Goal: Information Seeking & Learning: Learn about a topic

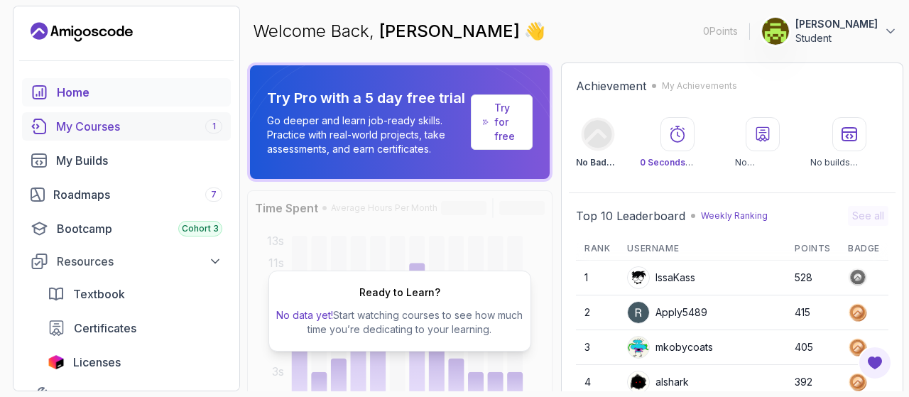
click at [118, 121] on div "My Courses 1" at bounding box center [139, 126] width 166 height 17
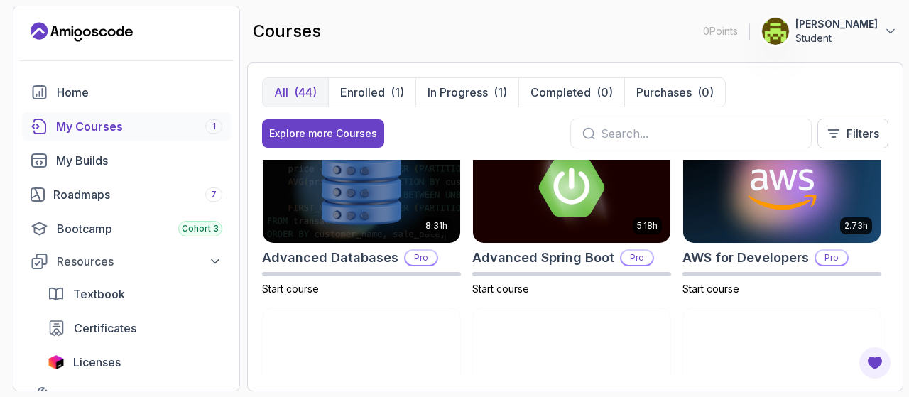
scroll to position [31, 0]
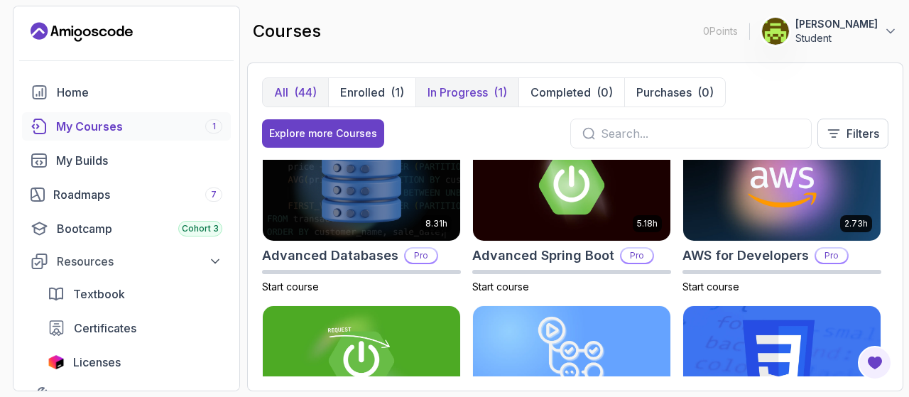
click at [461, 92] on p "In Progress" at bounding box center [457, 92] width 60 height 17
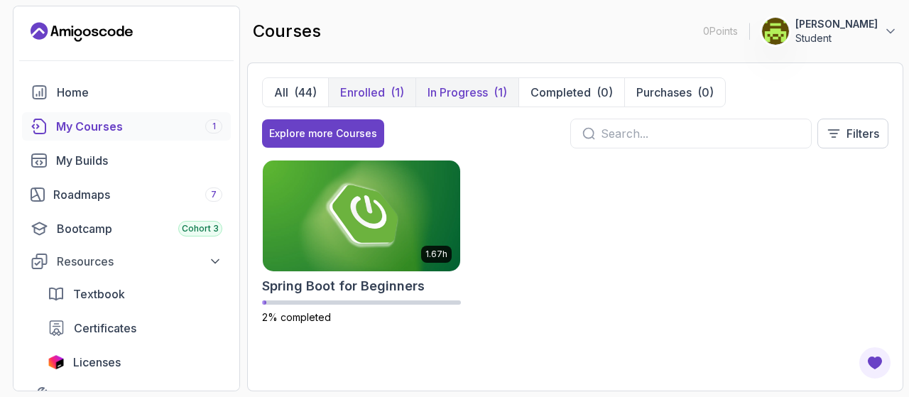
click at [361, 88] on p "Enrolled" at bounding box center [362, 92] width 45 height 17
click at [299, 86] on div "(44)" at bounding box center [305, 92] width 23 height 17
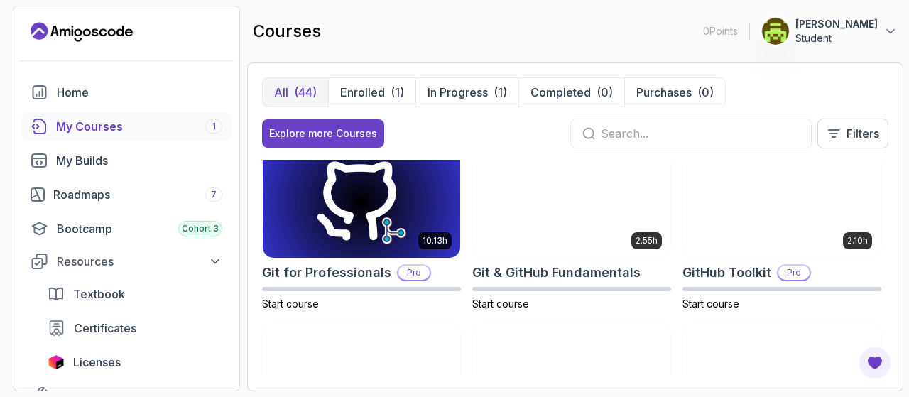
scroll to position [541, 0]
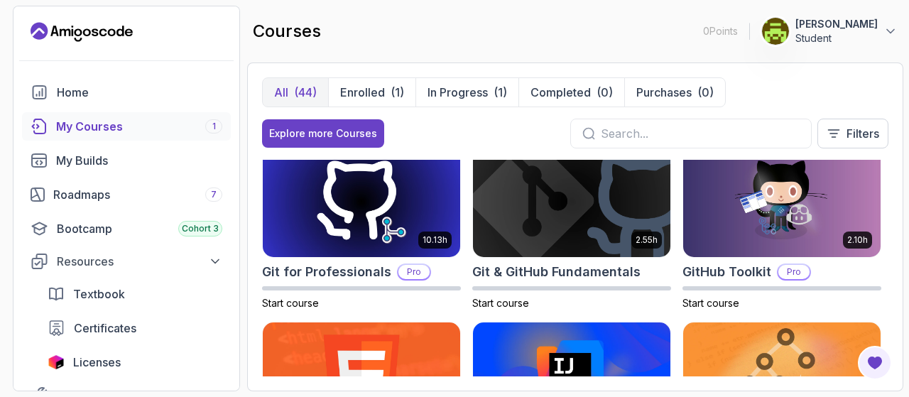
click at [578, 228] on img at bounding box center [571, 202] width 197 height 111
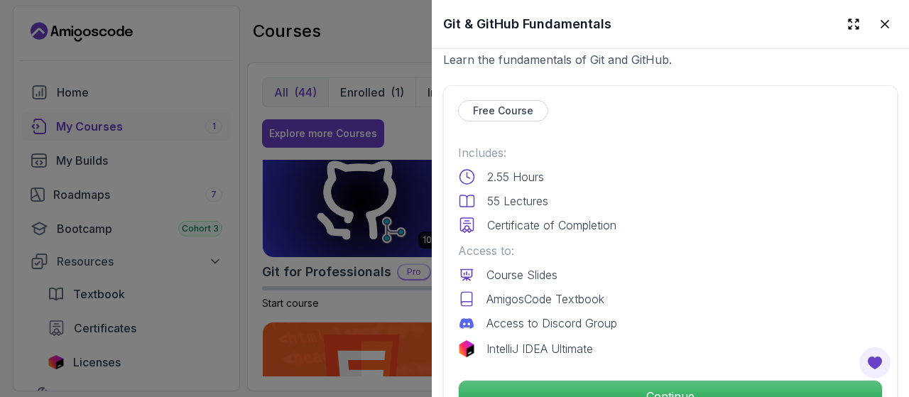
scroll to position [292, 0]
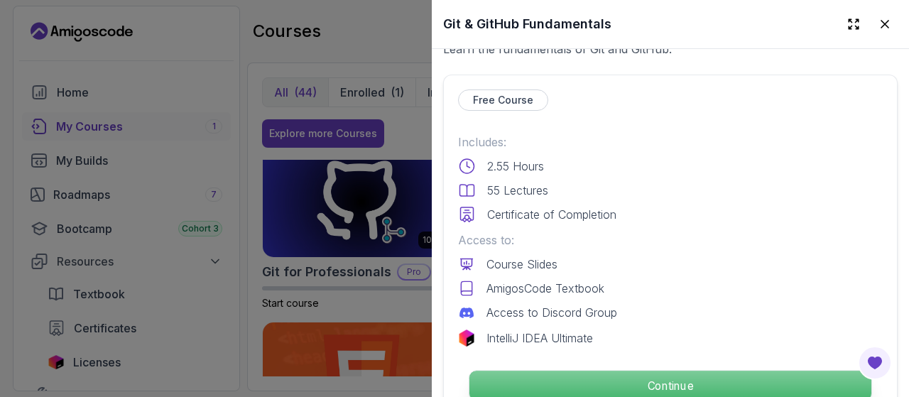
click at [627, 371] on p "Continue" at bounding box center [670, 386] width 402 height 30
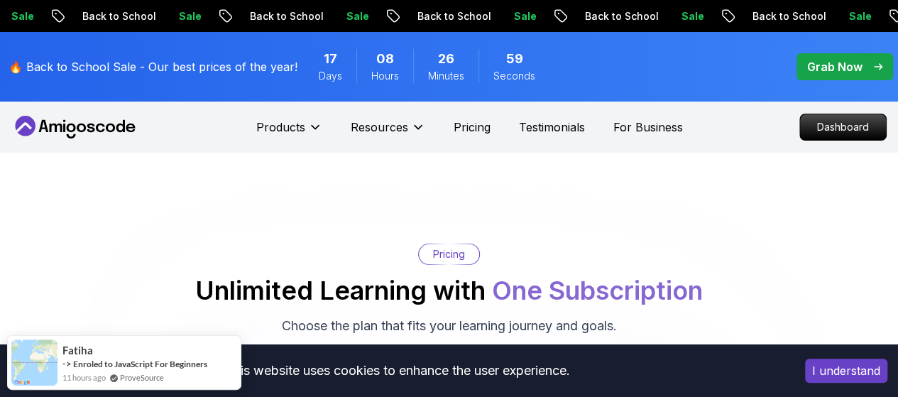
click at [853, 66] on p "Grab Now" at bounding box center [834, 66] width 55 height 17
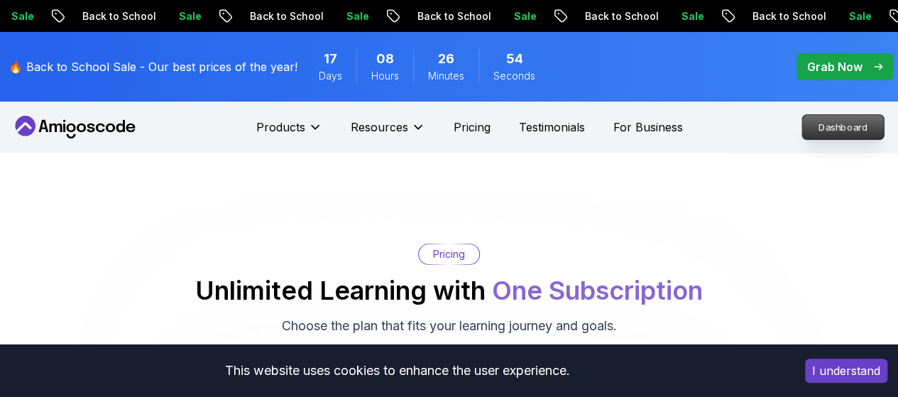
click at [831, 126] on p "Dashboard" at bounding box center [843, 127] width 82 height 24
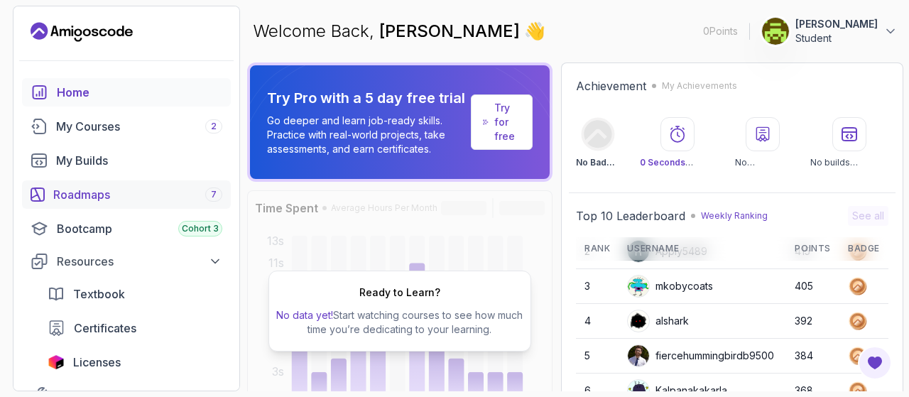
click at [157, 194] on div "Roadmaps 7" at bounding box center [137, 194] width 169 height 17
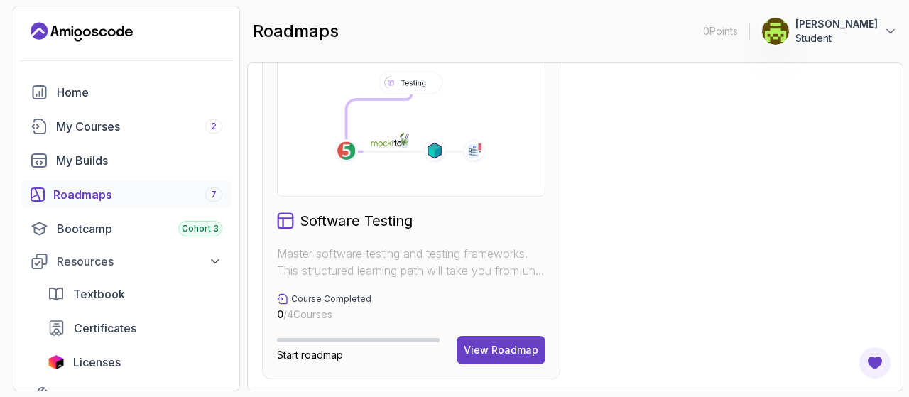
scroll to position [54, 0]
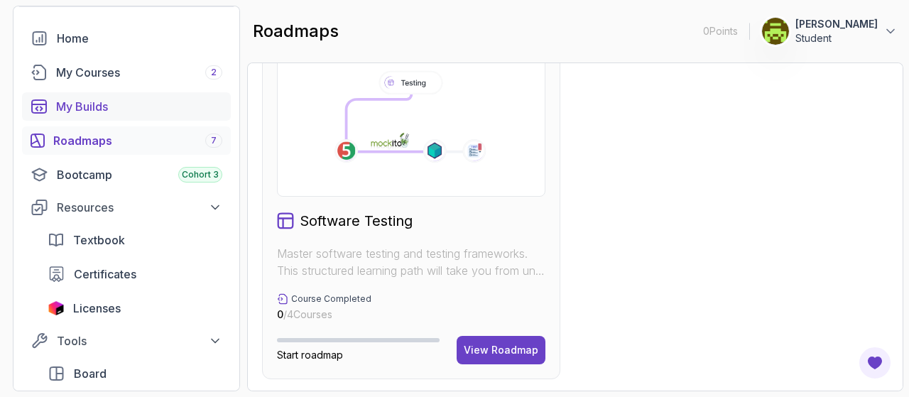
click at [112, 106] on div "My Builds" at bounding box center [139, 106] width 166 height 17
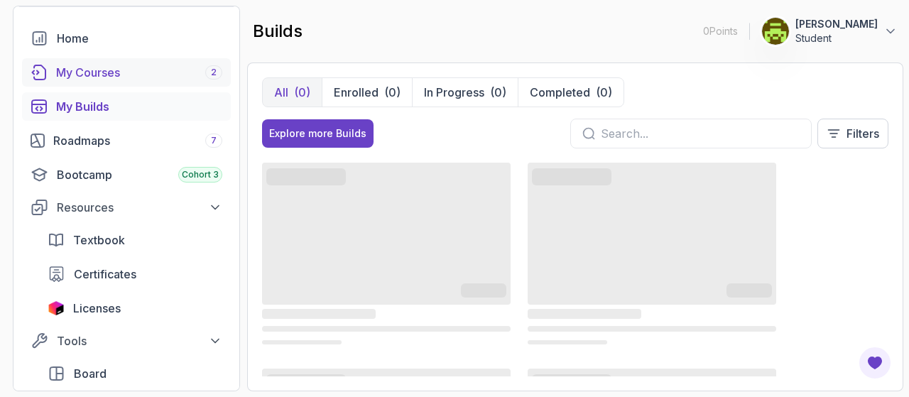
click at [134, 82] on link "My Courses 2" at bounding box center [126, 72] width 209 height 28
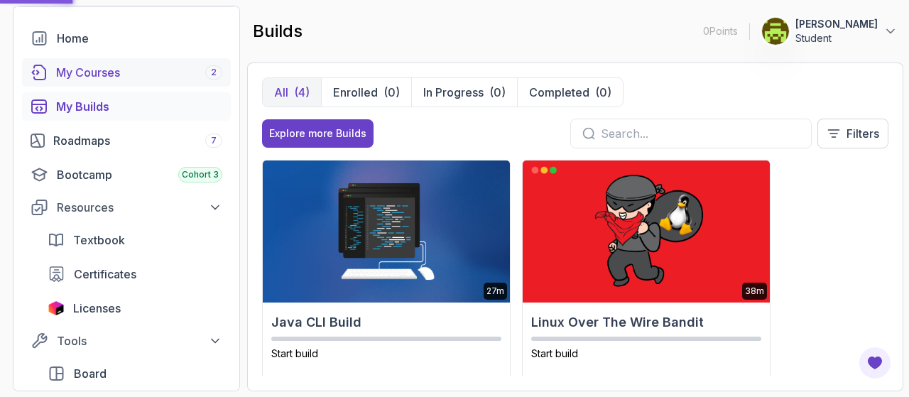
click at [134, 82] on link "My Courses 2" at bounding box center [126, 72] width 209 height 28
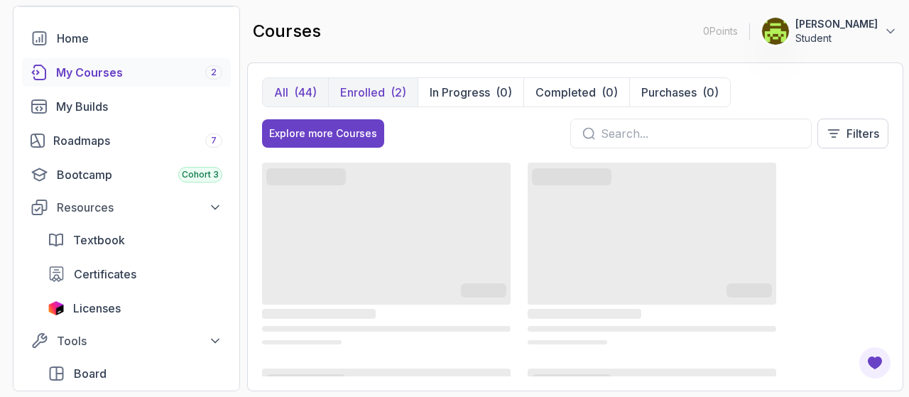
click at [387, 84] on button "Enrolled (2)" at bounding box center [372, 92] width 89 height 28
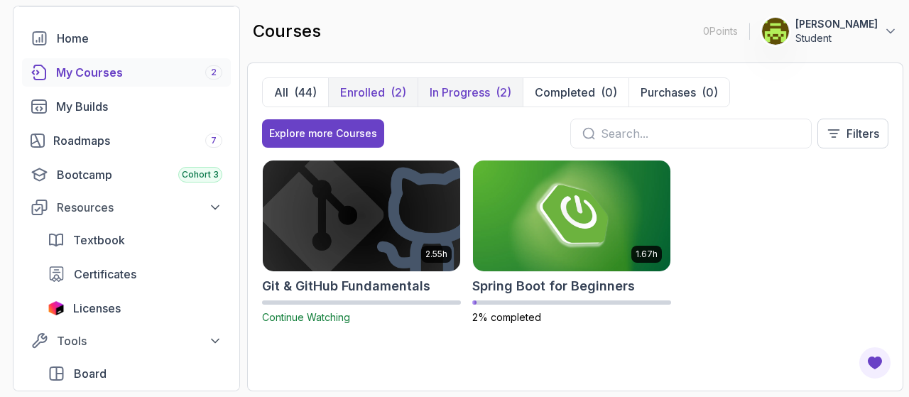
click at [482, 89] on p "In Progress" at bounding box center [459, 92] width 60 height 17
click at [394, 87] on div "(2)" at bounding box center [398, 92] width 16 height 17
click at [180, 82] on link "My Courses 2" at bounding box center [126, 72] width 209 height 28
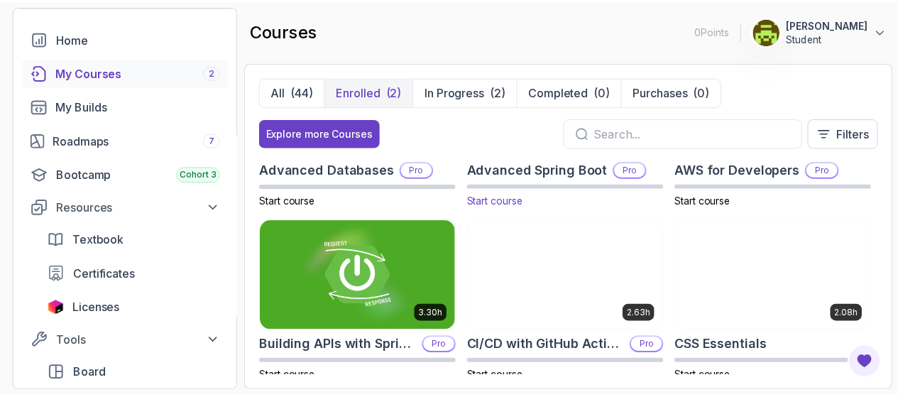
scroll to position [117, 0]
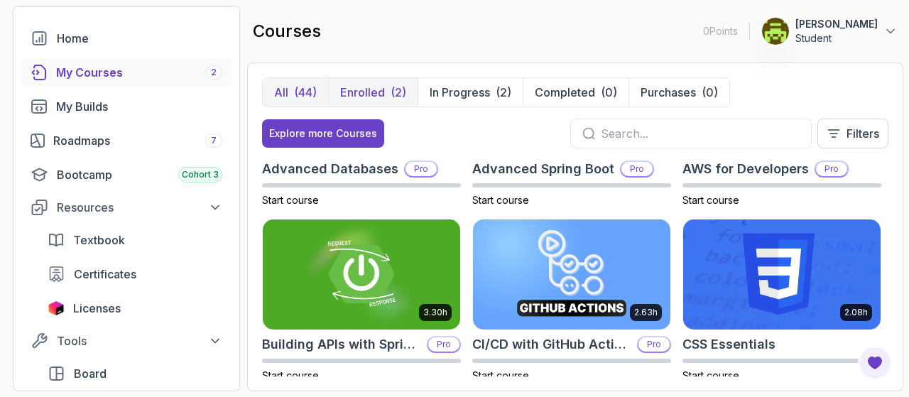
click at [296, 85] on div "(44)" at bounding box center [305, 92] width 23 height 17
click at [327, 133] on div "Explore more Courses" at bounding box center [323, 133] width 108 height 14
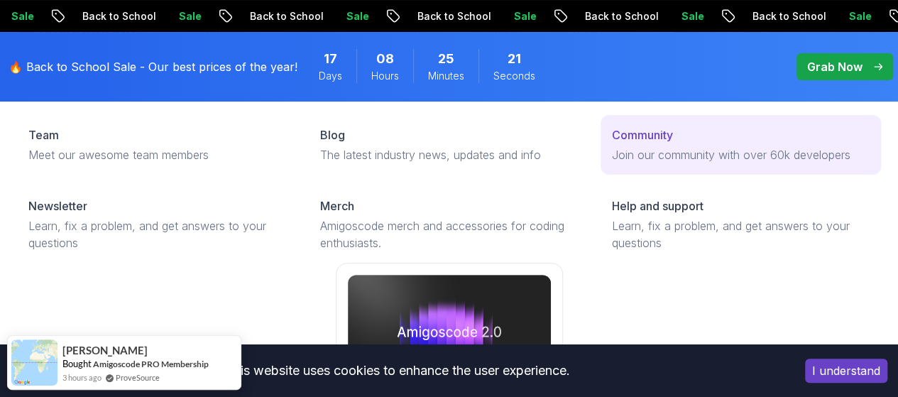
scroll to position [96, 0]
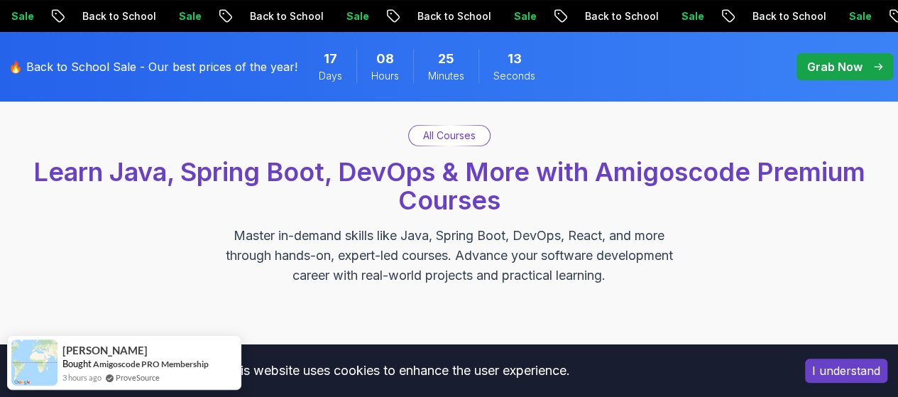
click at [440, 137] on p "All Courses" at bounding box center [449, 135] width 53 height 14
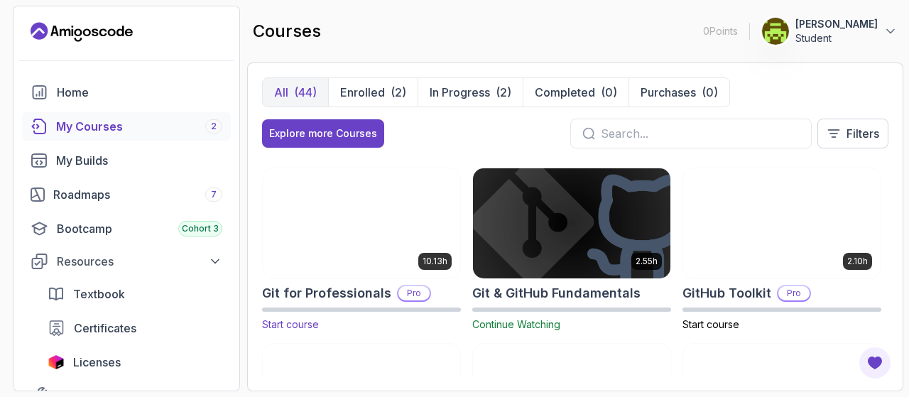
scroll to position [519, 0]
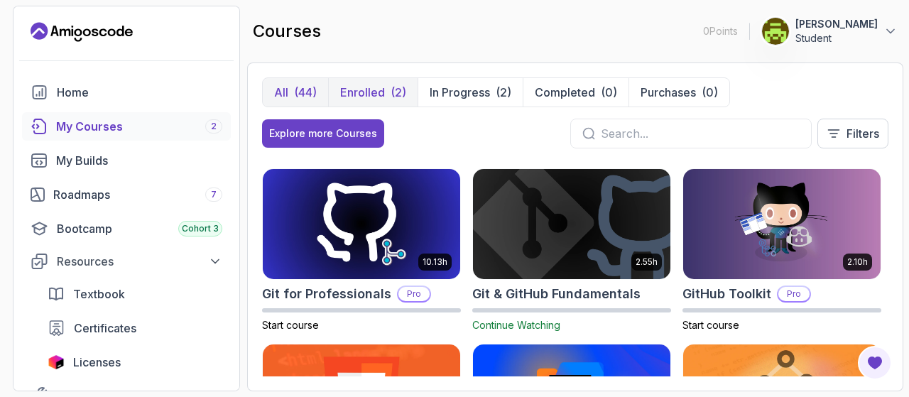
click at [363, 93] on p "Enrolled" at bounding box center [362, 92] width 45 height 17
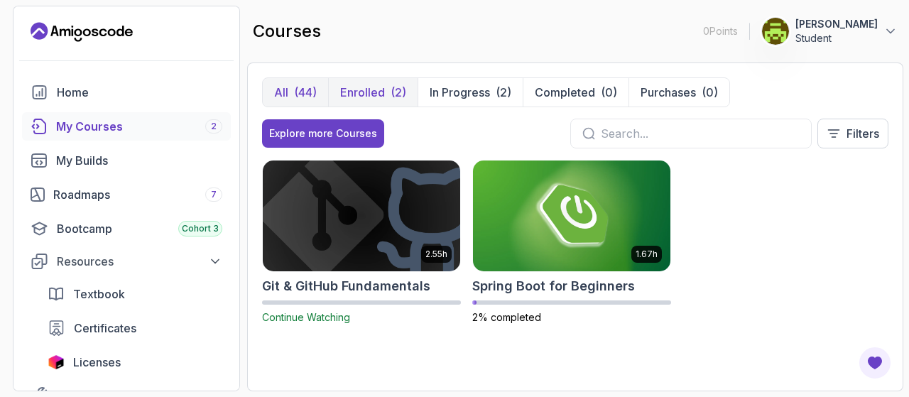
click at [317, 90] on button "All (44)" at bounding box center [295, 92] width 65 height 28
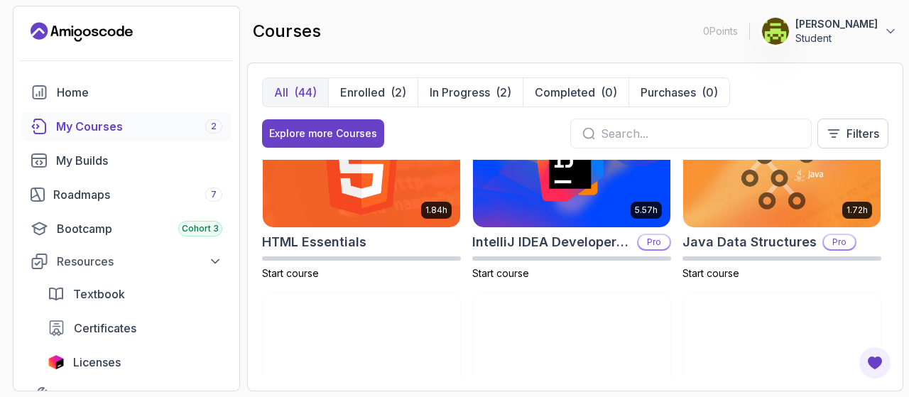
scroll to position [748, 0]
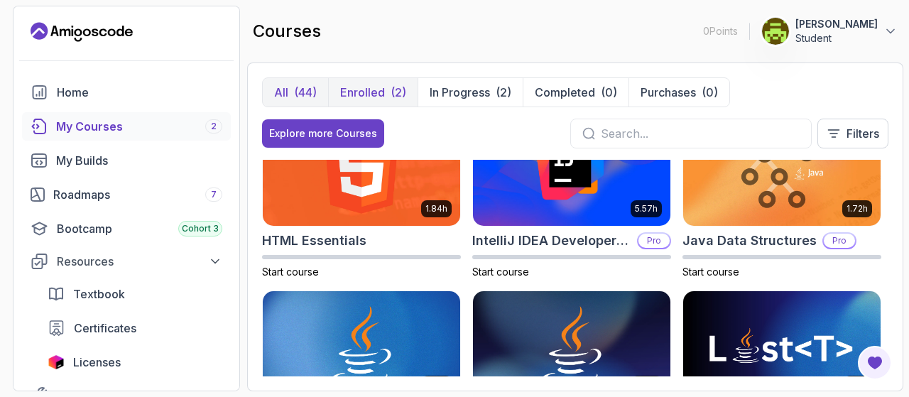
click at [392, 80] on button "Enrolled (2)" at bounding box center [372, 92] width 89 height 28
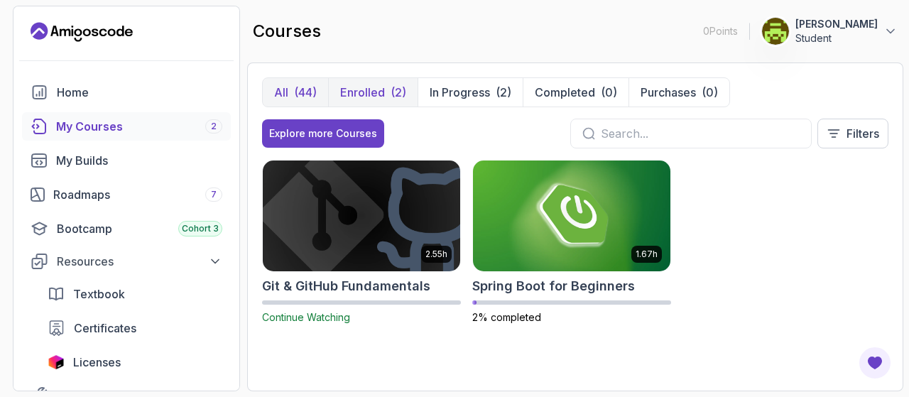
click at [312, 92] on div "(44)" at bounding box center [305, 92] width 23 height 17
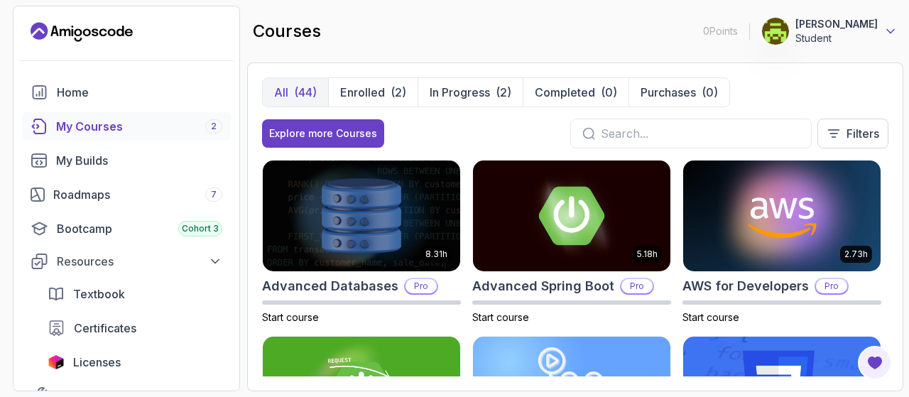
click at [885, 29] on icon at bounding box center [890, 31] width 14 height 14
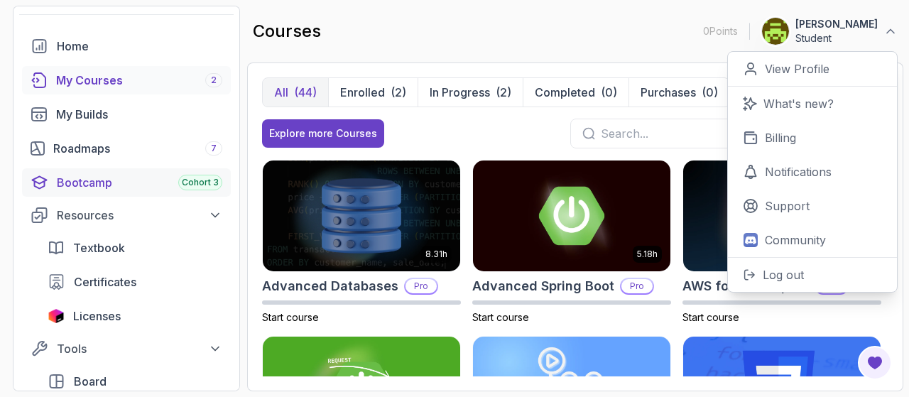
scroll to position [47, 0]
click at [89, 148] on div "Roadmaps 7" at bounding box center [137, 147] width 169 height 17
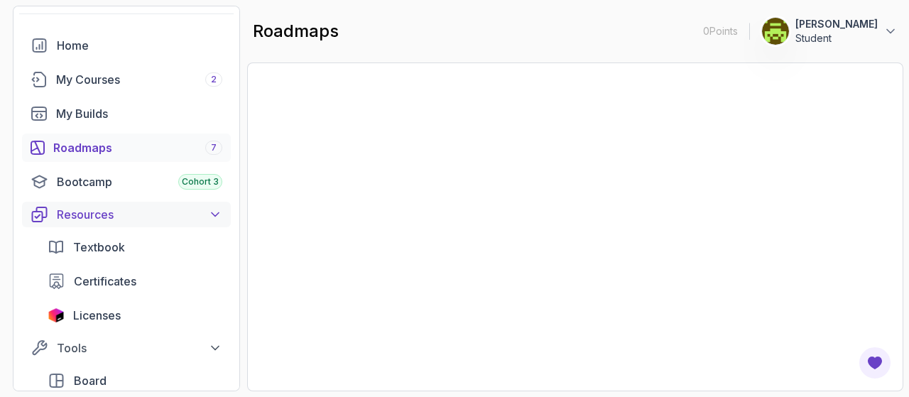
click at [89, 188] on div "Bootcamp Cohort 3" at bounding box center [139, 181] width 165 height 17
click at [89, 218] on div "Resources" at bounding box center [139, 214] width 165 height 17
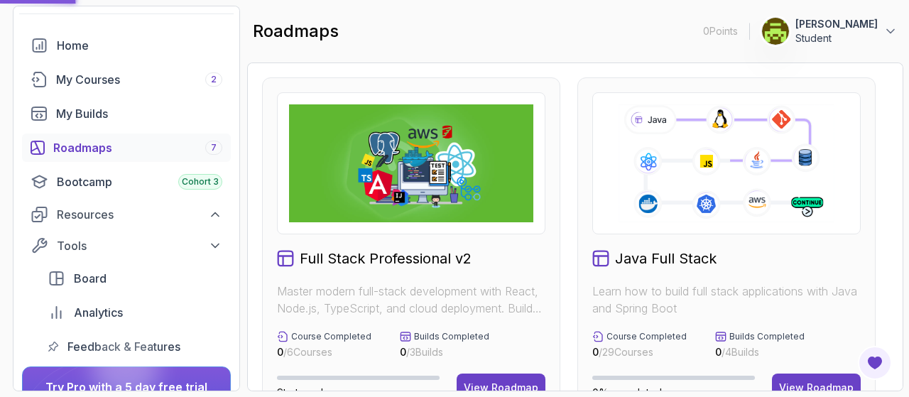
scroll to position [177, 0]
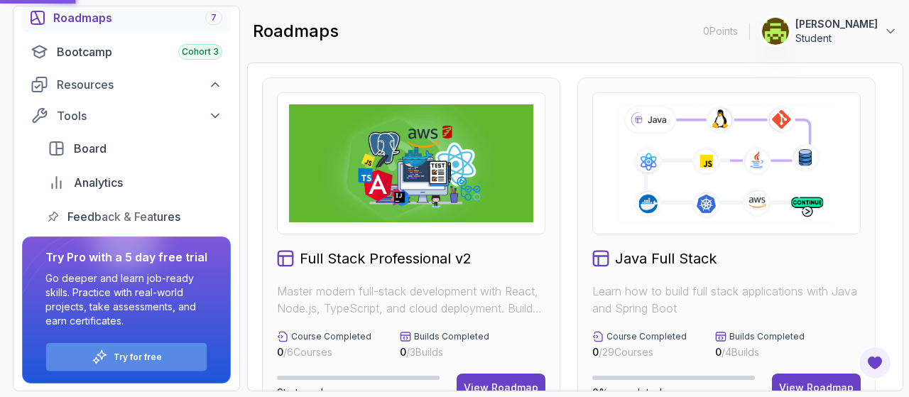
click at [116, 351] on p "Try for free" at bounding box center [138, 356] width 48 height 11
